Goal: Task Accomplishment & Management: Use online tool/utility

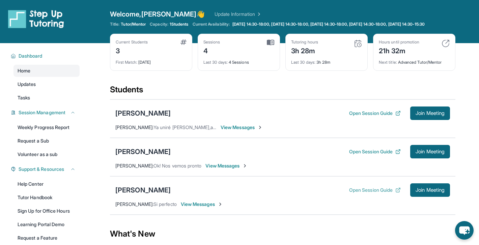
click at [363, 193] on button "Open Session Guide" at bounding box center [375, 190] width 52 height 7
click at [171, 118] on div "[PERSON_NAME]" at bounding box center [142, 113] width 55 height 9
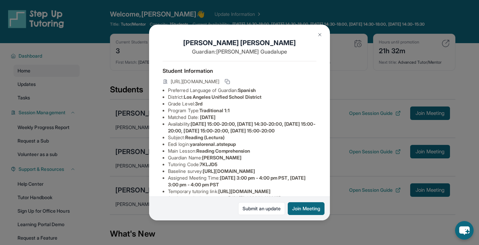
click at [320, 34] on img at bounding box center [319, 34] width 5 height 5
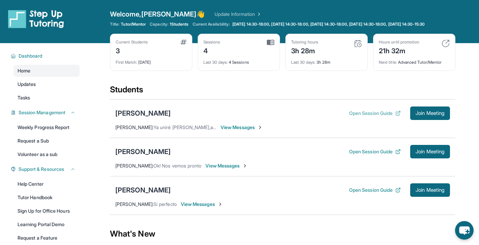
click at [365, 116] on button "Open Session Guide" at bounding box center [375, 113] width 52 height 7
click at [425, 115] on span "Join Meeting" at bounding box center [429, 113] width 29 height 4
click at [433, 115] on span "Join Meeting" at bounding box center [429, 113] width 29 height 4
click at [238, 131] on span "View Messages" at bounding box center [241, 127] width 42 height 7
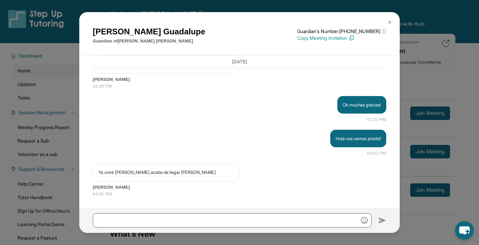
scroll to position [1157, 0]
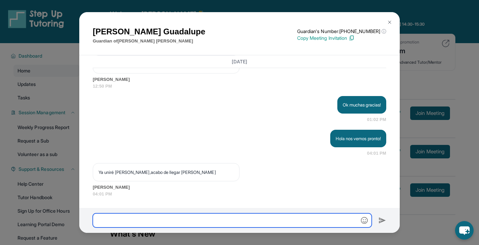
click at [201, 224] on input "text" at bounding box center [232, 220] width 279 height 14
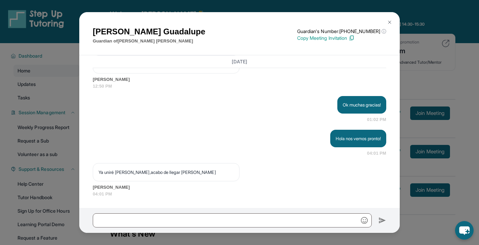
click at [386, 23] on button at bounding box center [388, 22] width 13 height 13
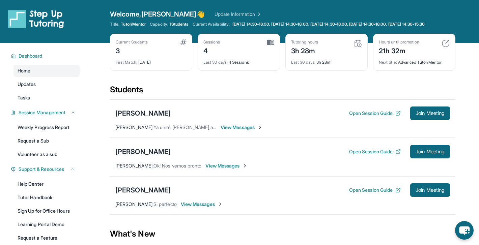
click at [233, 131] on span "View Messages" at bounding box center [241, 127] width 42 height 7
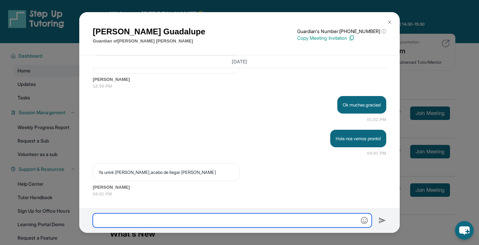
click at [246, 217] on input "text" at bounding box center [232, 220] width 279 height 14
type input "**********"
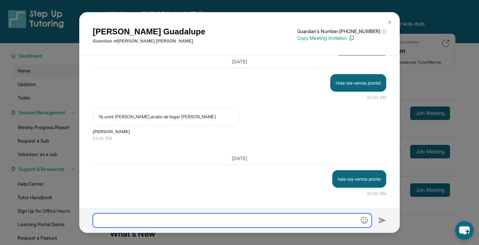
scroll to position [1213, 0]
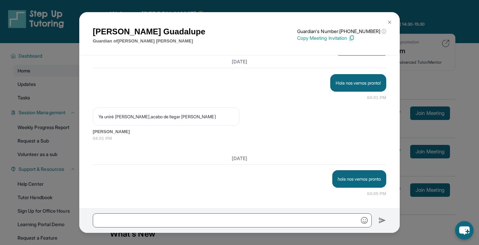
click at [390, 22] on img at bounding box center [389, 22] width 5 height 5
